Goal: Information Seeking & Learning: Learn about a topic

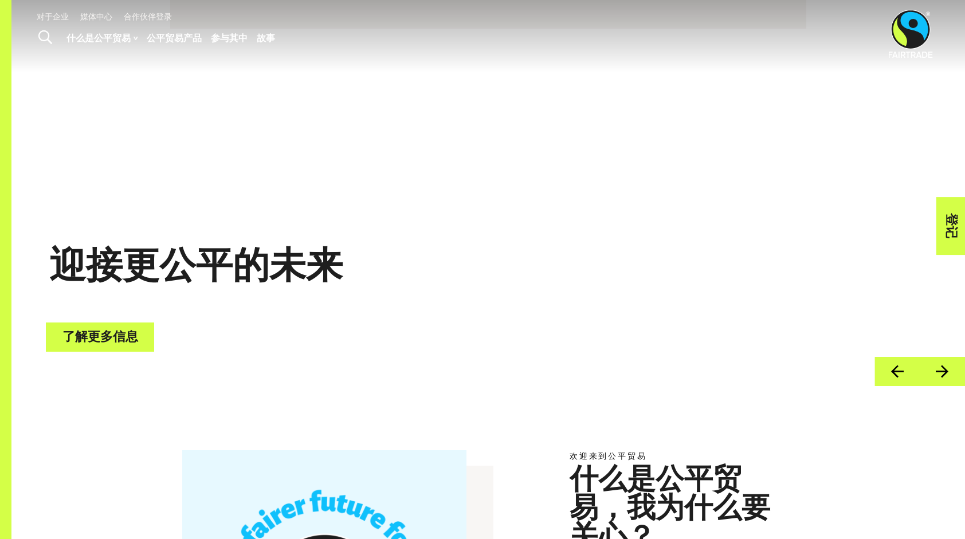
click at [107, 342] on link "了解更多信息" at bounding box center [100, 337] width 108 height 29
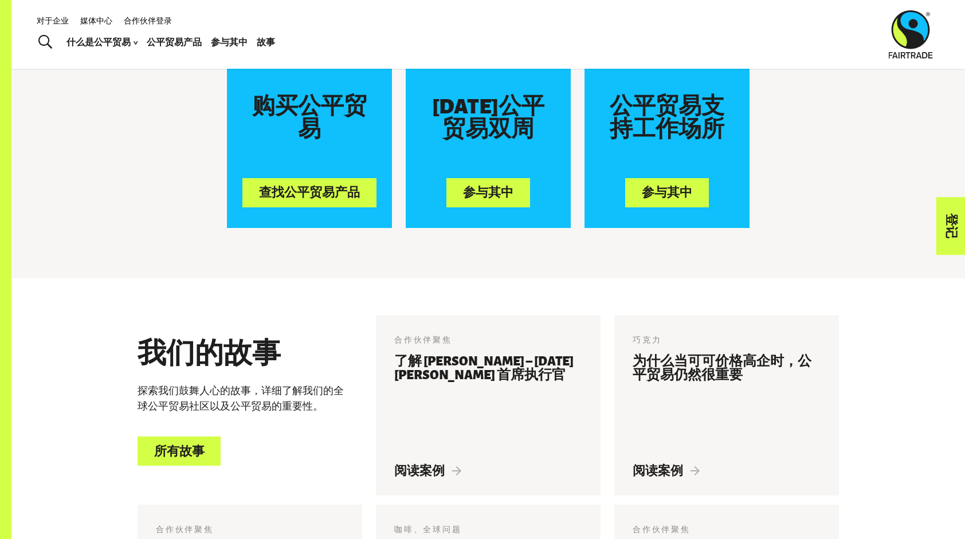
scroll to position [768, 0]
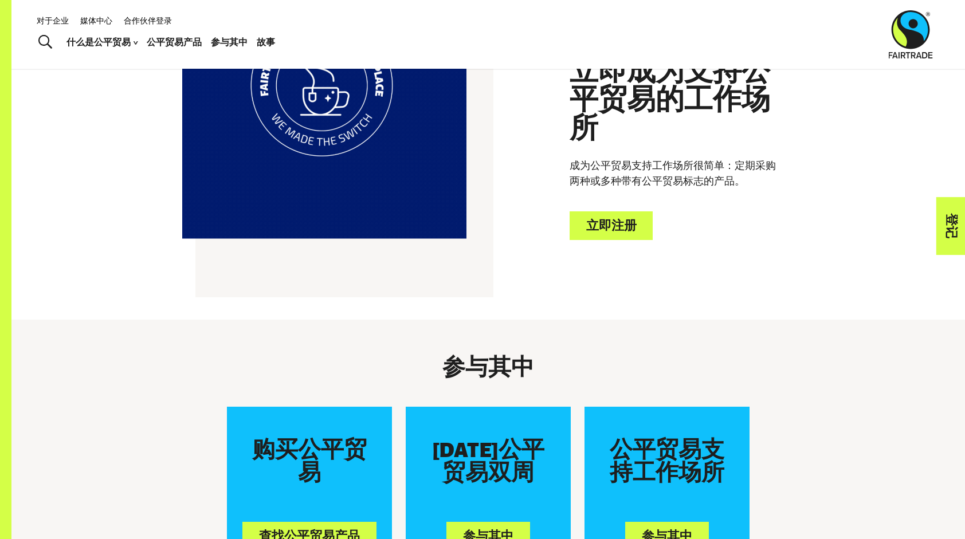
click at [260, 42] on font "故事" at bounding box center [266, 42] width 18 height 17
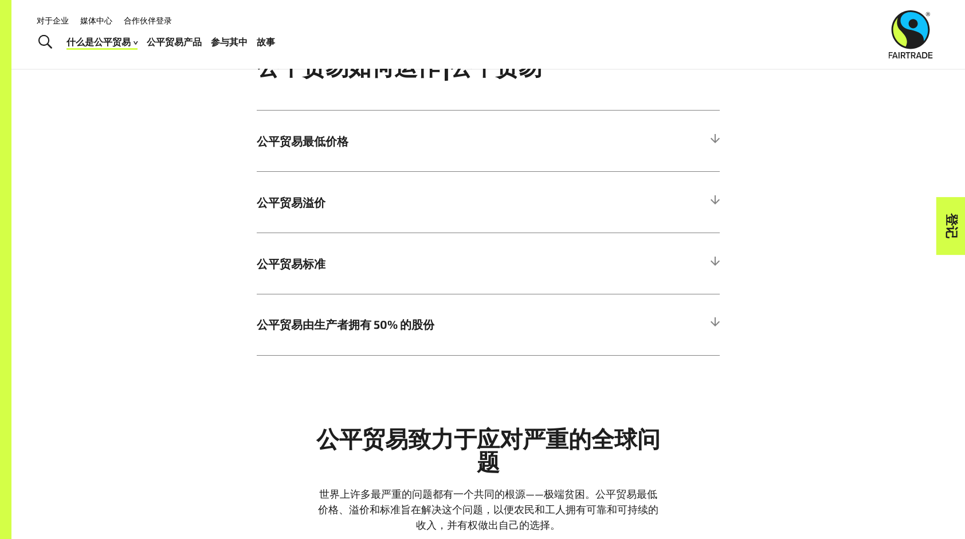
scroll to position [573, 0]
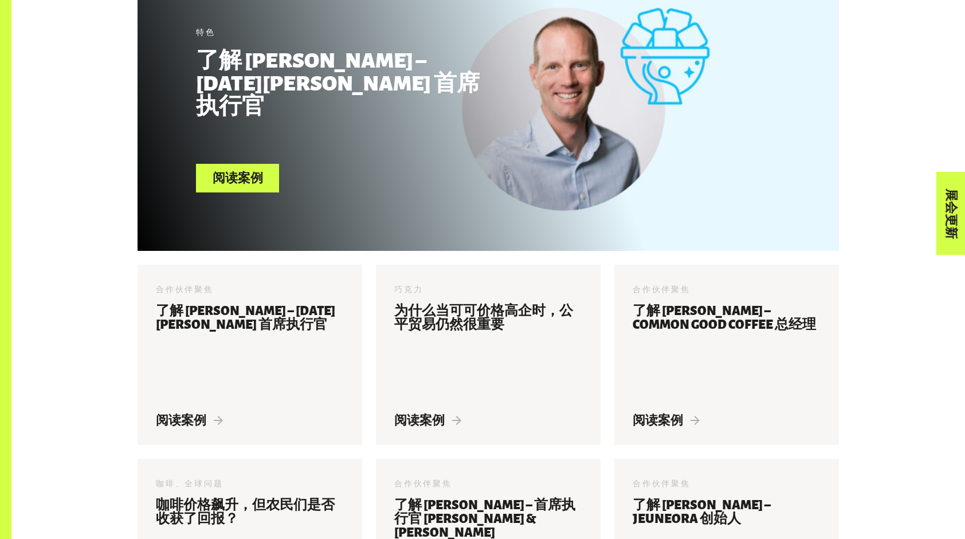
scroll to position [323, 0]
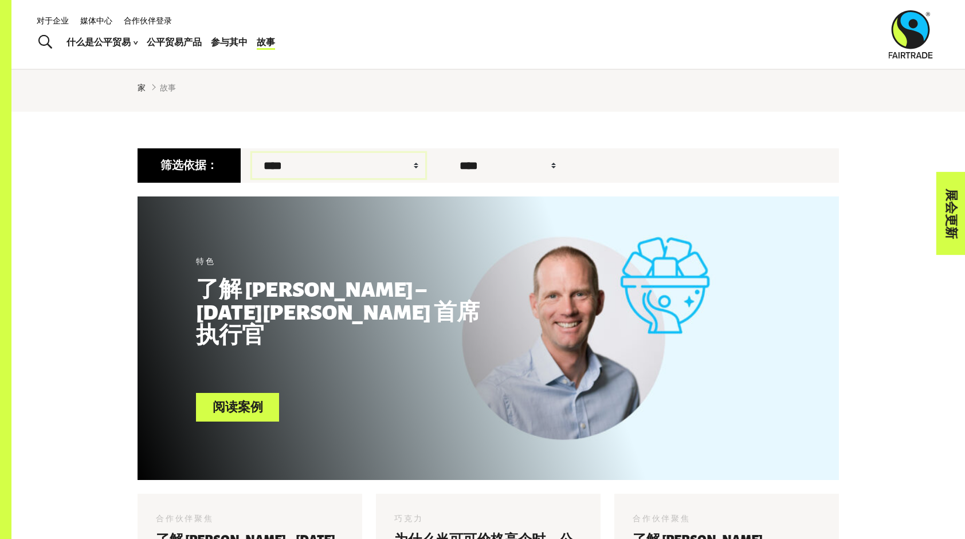
click at [308, 167] on select "**********" at bounding box center [338, 165] width 173 height 25
click at [262, 85] on ul "家 故事" at bounding box center [489, 87] width 702 height 12
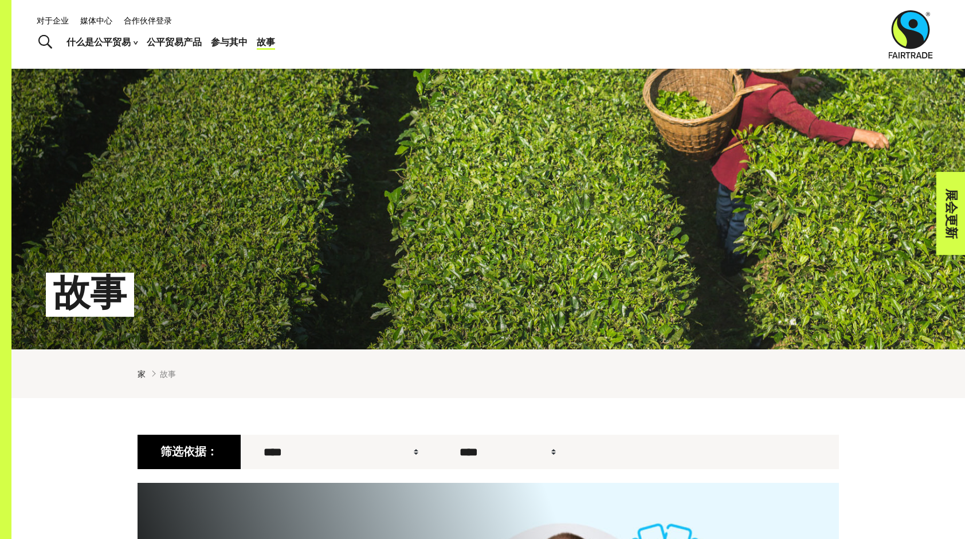
scroll to position [0, 0]
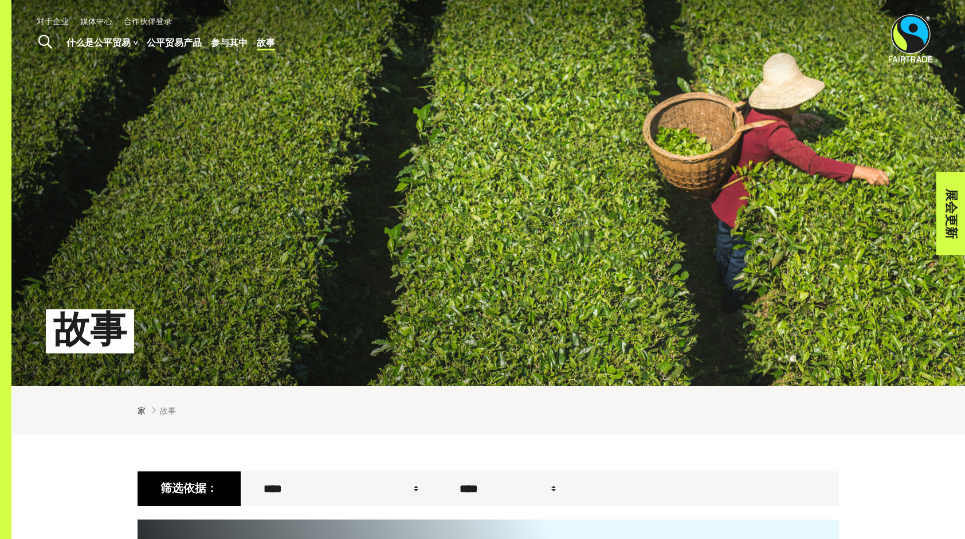
click at [162, 40] on font "公平贸易产品" at bounding box center [174, 42] width 55 height 17
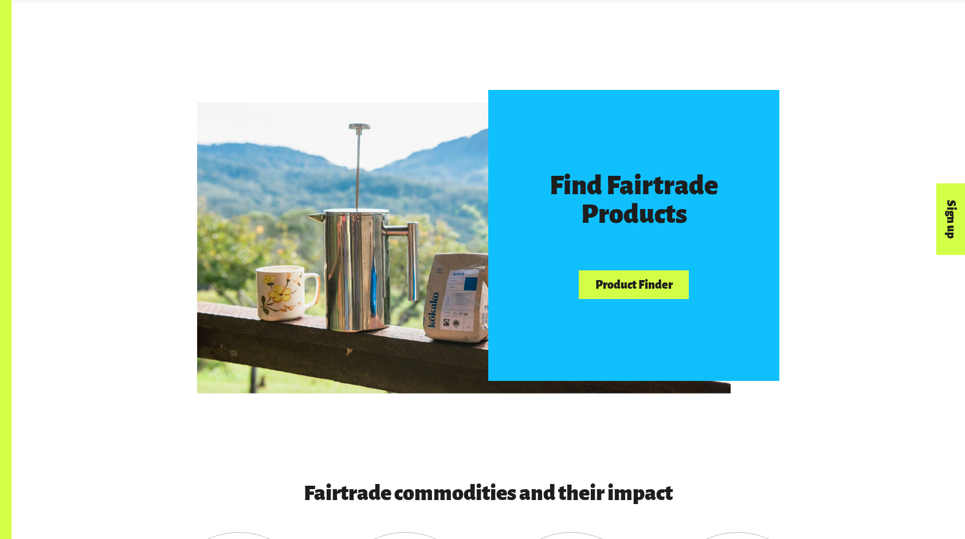
scroll to position [688, 0]
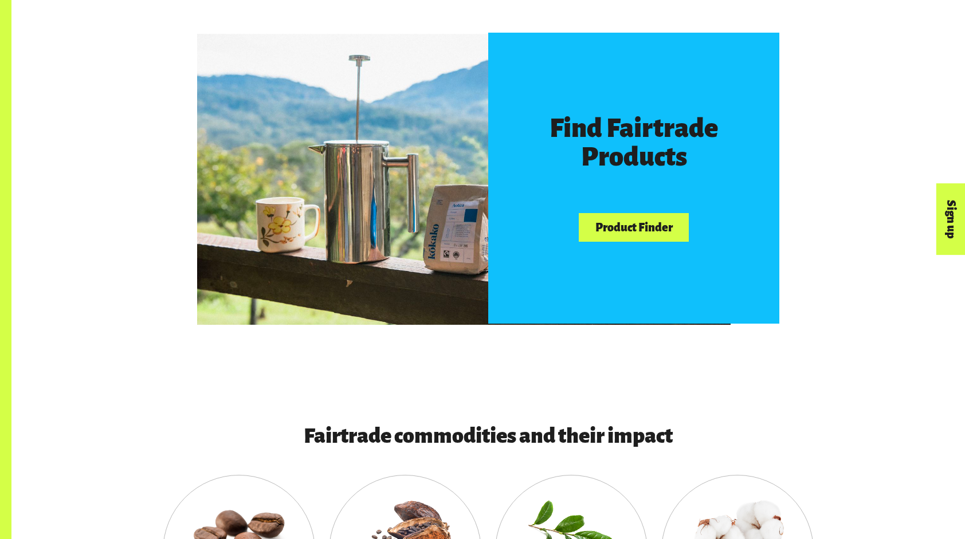
click at [629, 226] on link "Product Finder" at bounding box center [634, 227] width 110 height 29
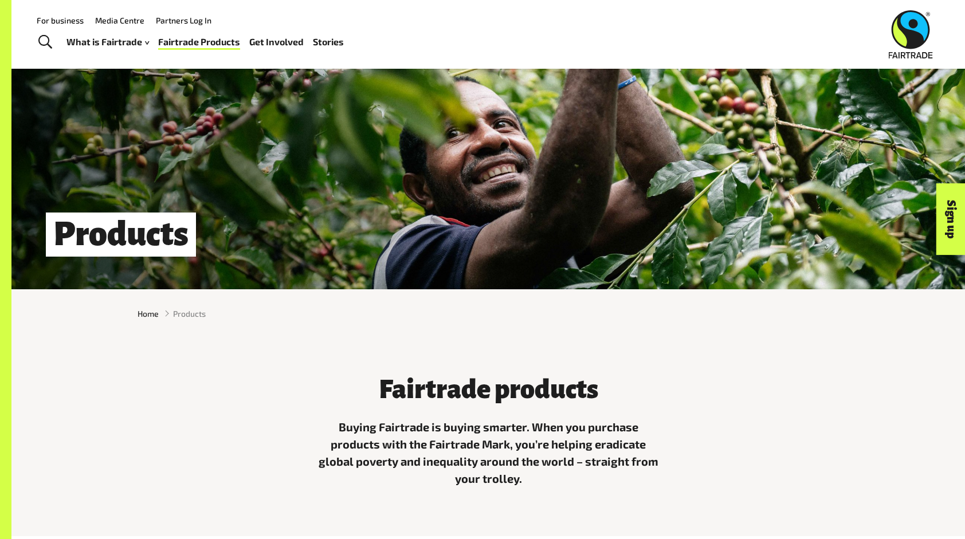
scroll to position [0, 0]
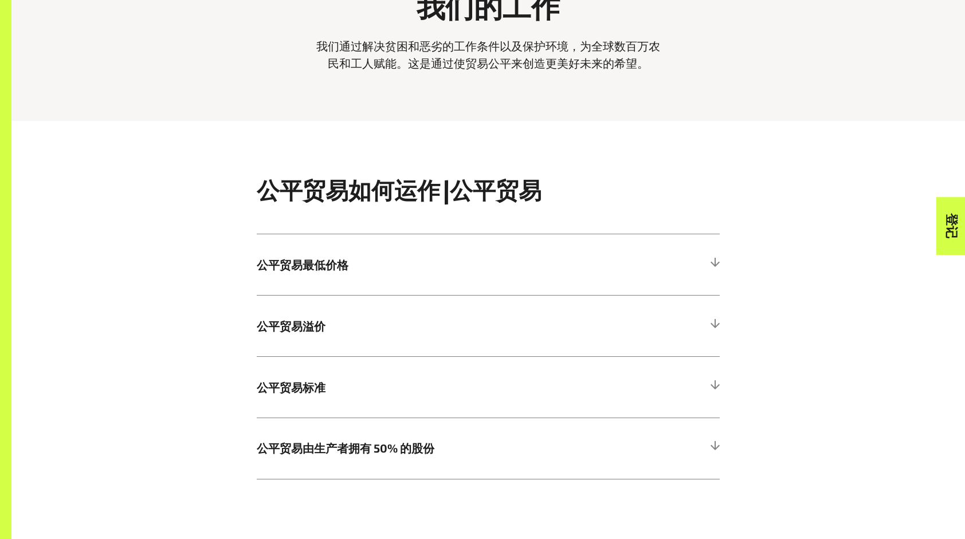
scroll to position [516, 0]
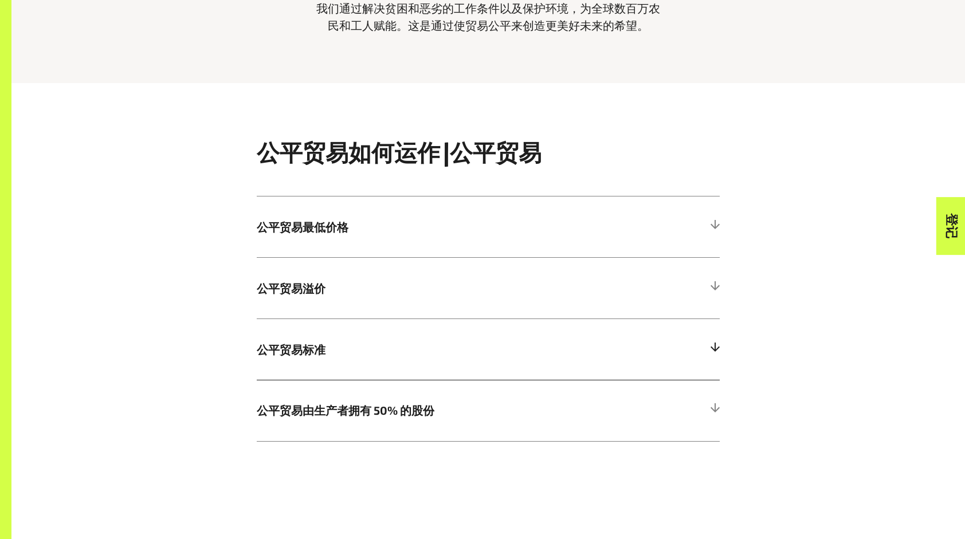
click at [422, 354] on span "公平贸易标准" at bounding box center [430, 349] width 347 height 17
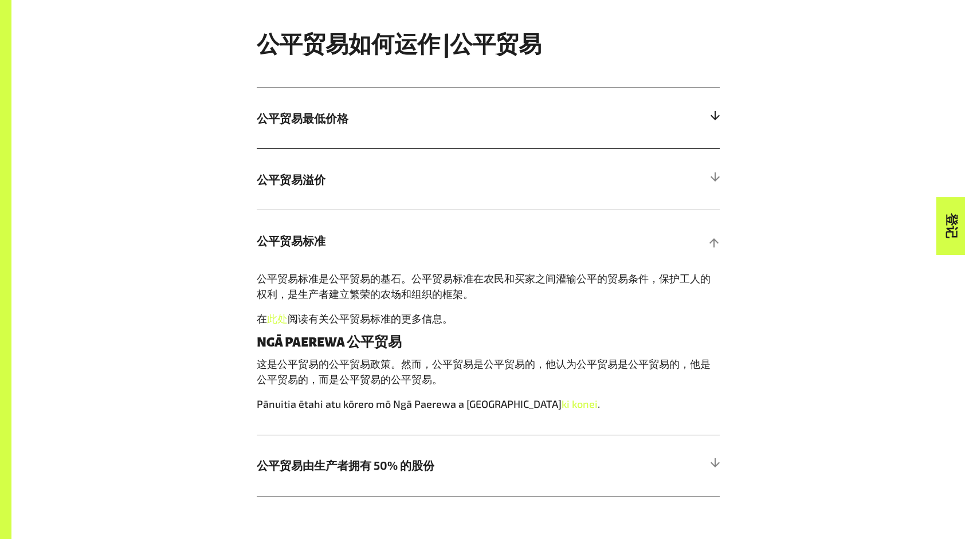
scroll to position [630, 0]
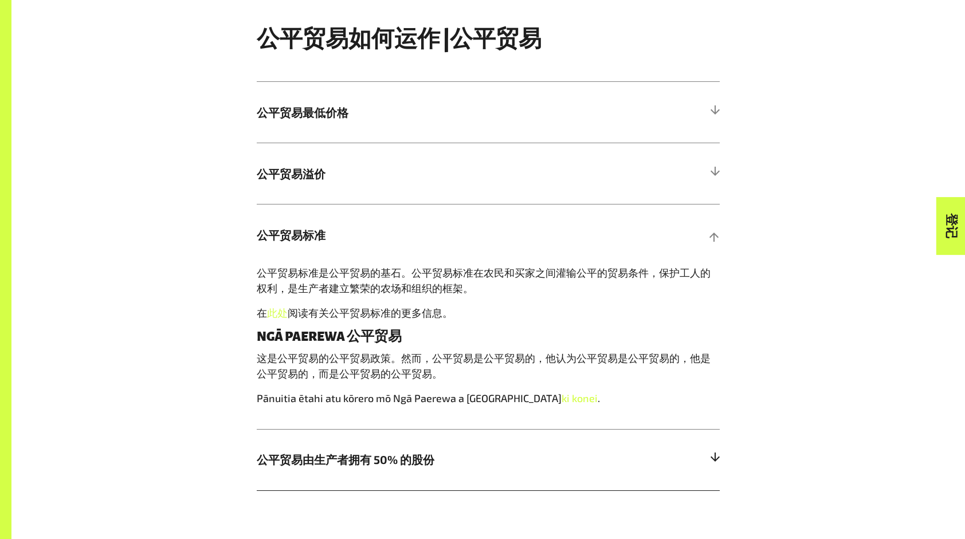
click at [402, 468] on span "公平贸易由生产者拥有 50% 的股份" at bounding box center [430, 459] width 347 height 17
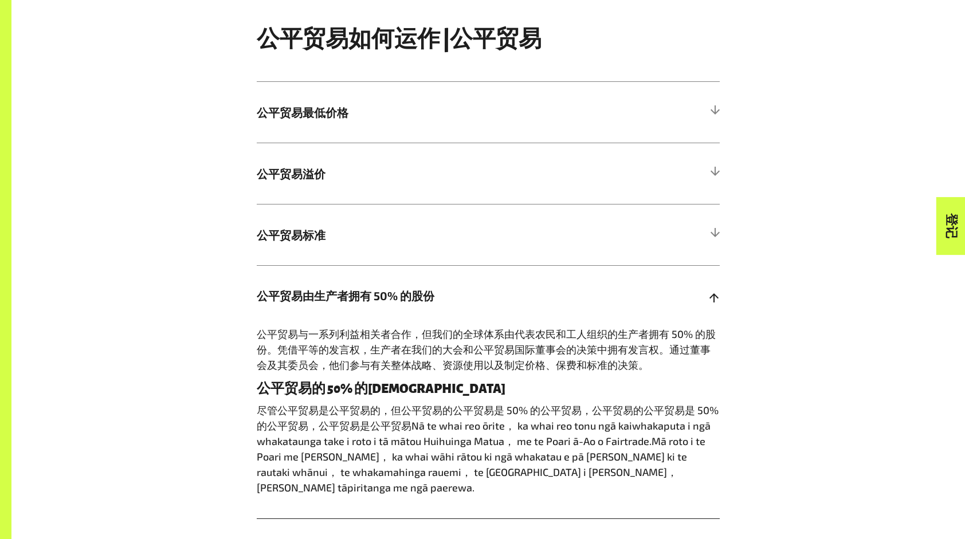
click at [625, 281] on h5 "公平贸易由生产者拥有 50% 的股份" at bounding box center [488, 295] width 463 height 61
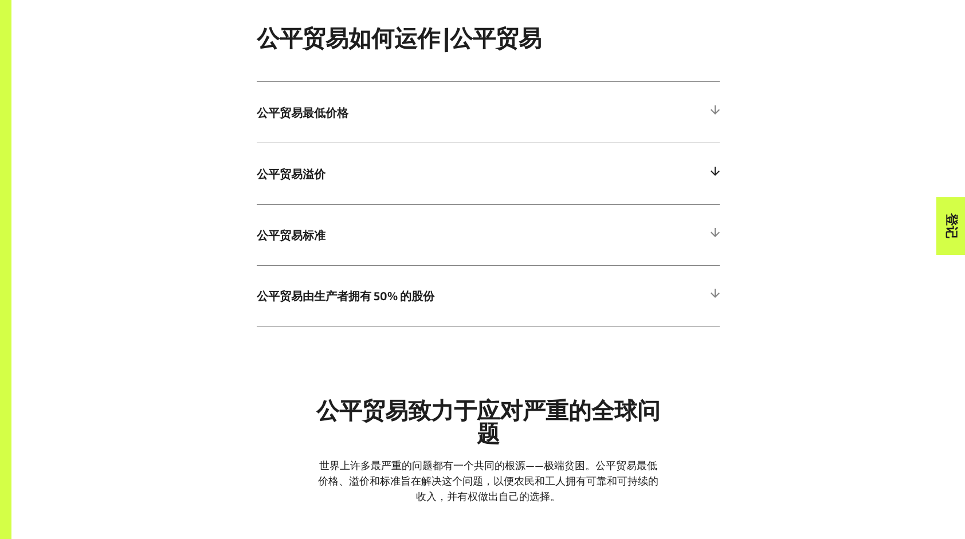
click at [493, 177] on span "公平贸易溢价" at bounding box center [430, 173] width 347 height 17
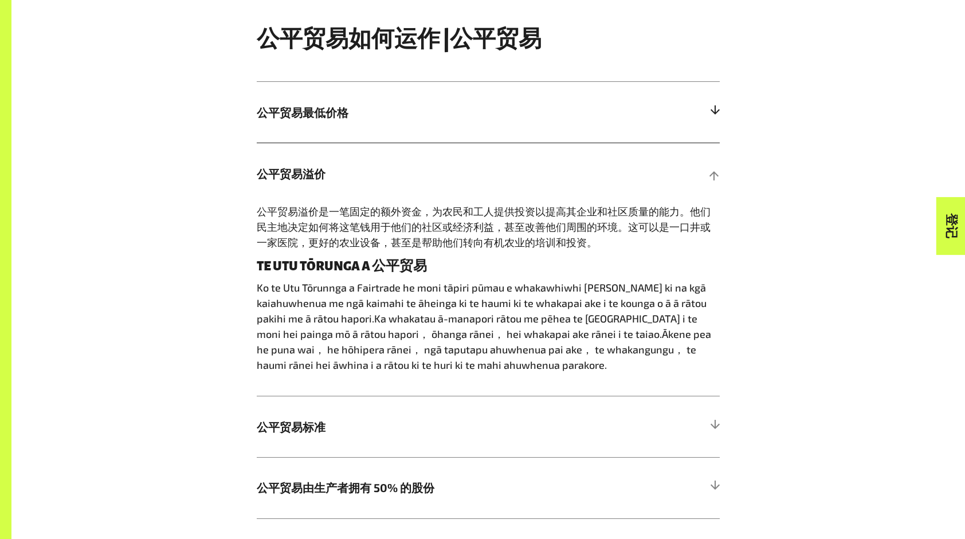
click at [445, 106] on h5 "公平贸易最低价格" at bounding box center [488, 112] width 463 height 61
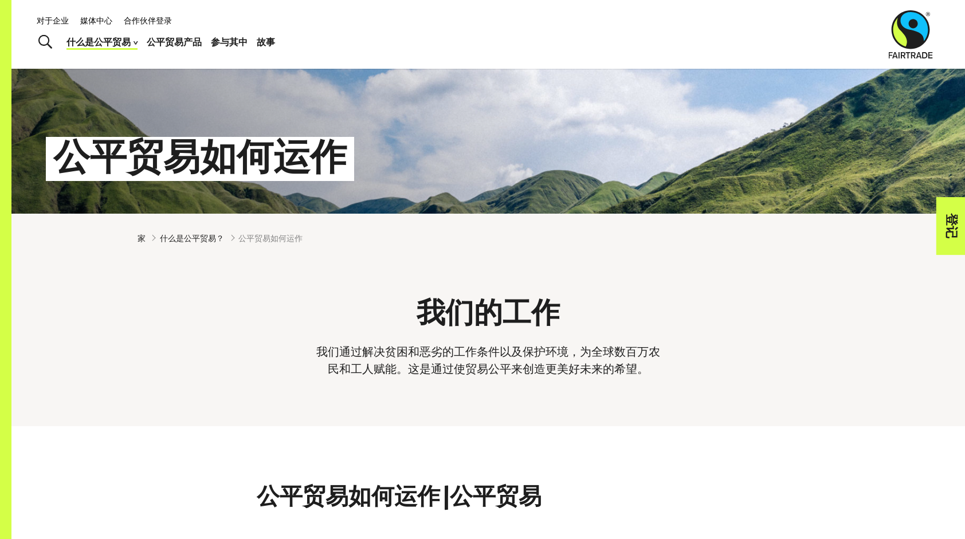
scroll to position [115, 0]
